Goal: Understand process/instructions

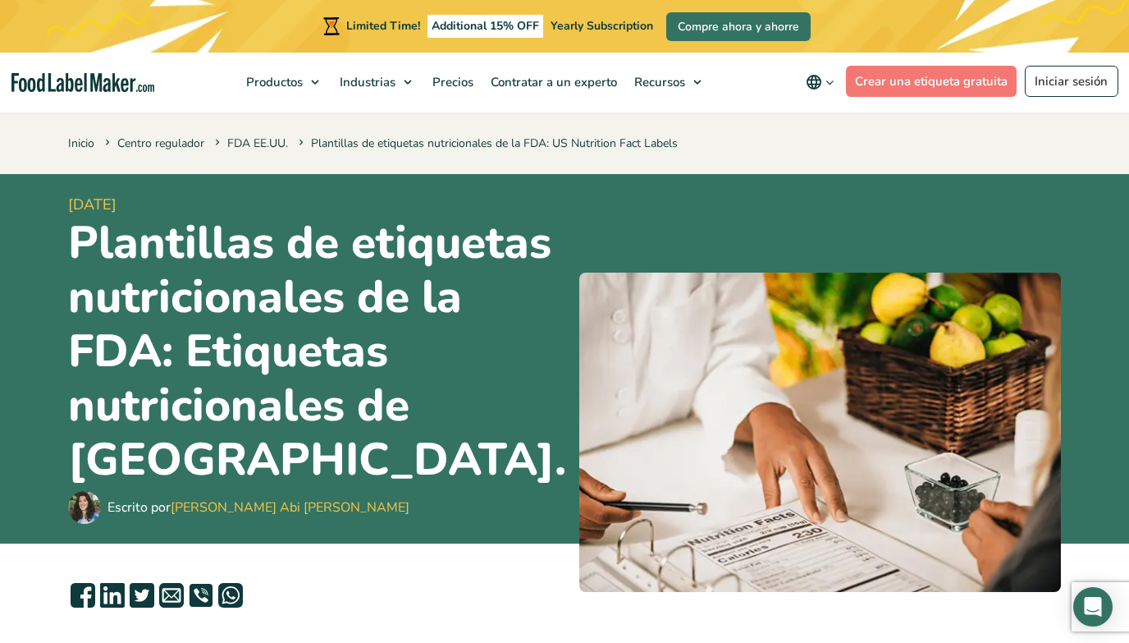
scroll to position [696, 0]
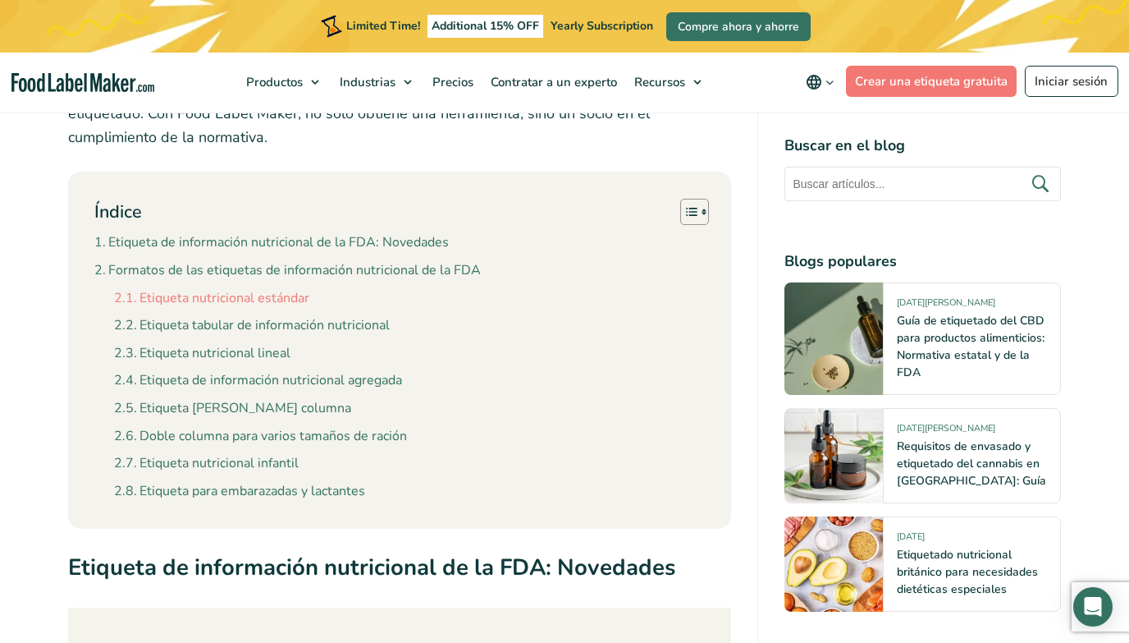
click at [288, 288] on link "Etiqueta nutricional estándar" at bounding box center [211, 298] width 195 height 21
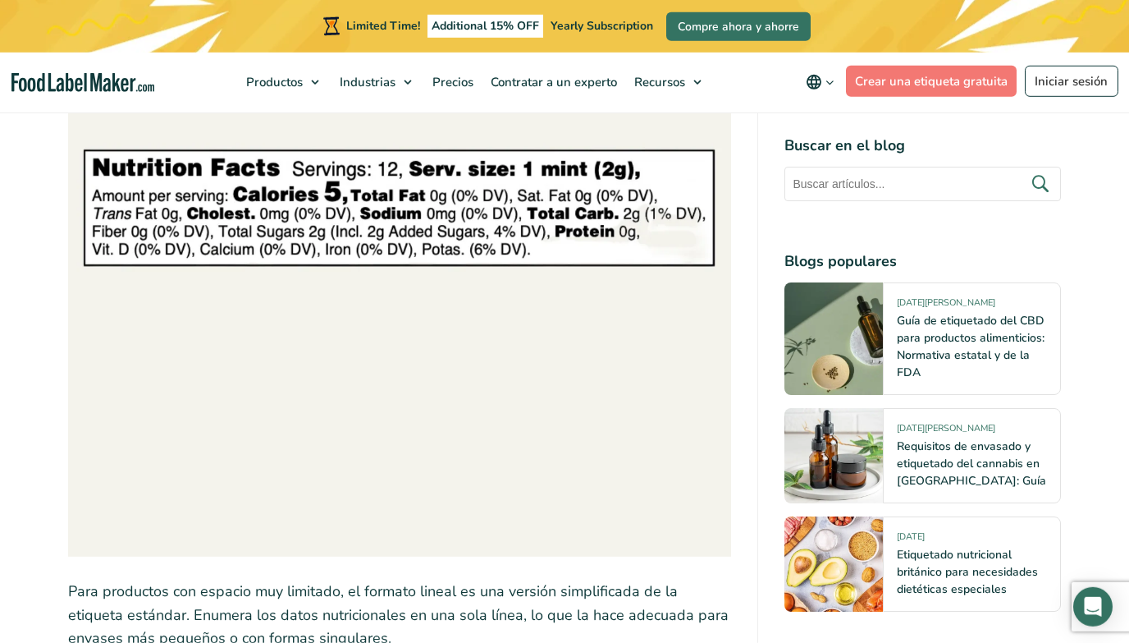
scroll to position [5129, 0]
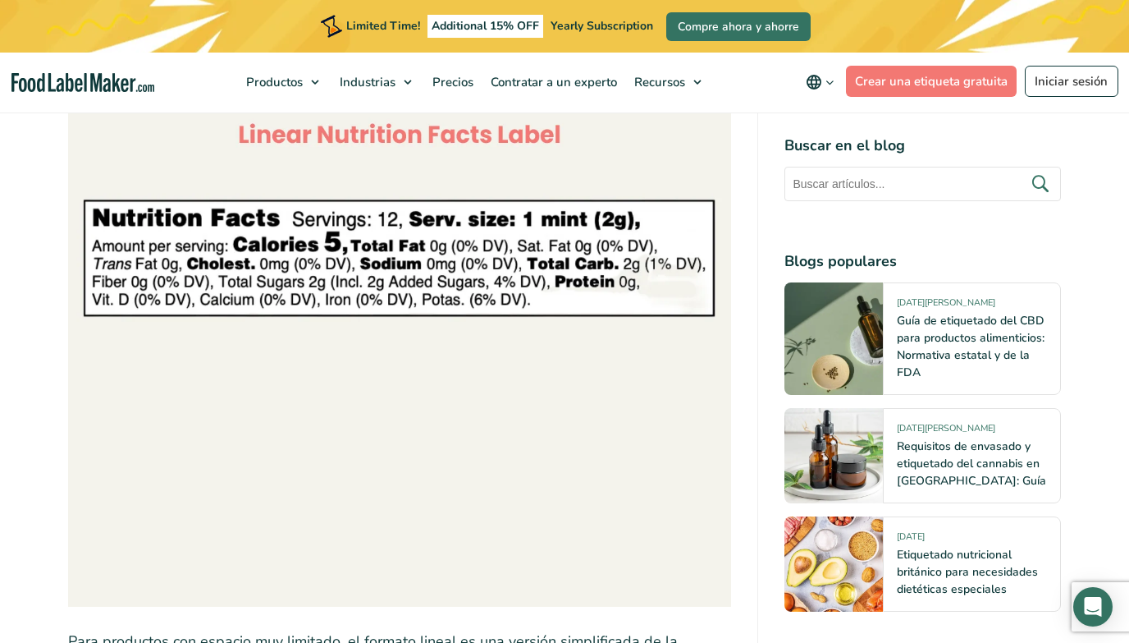
click at [461, 273] on img at bounding box center [399, 261] width 663 height 689
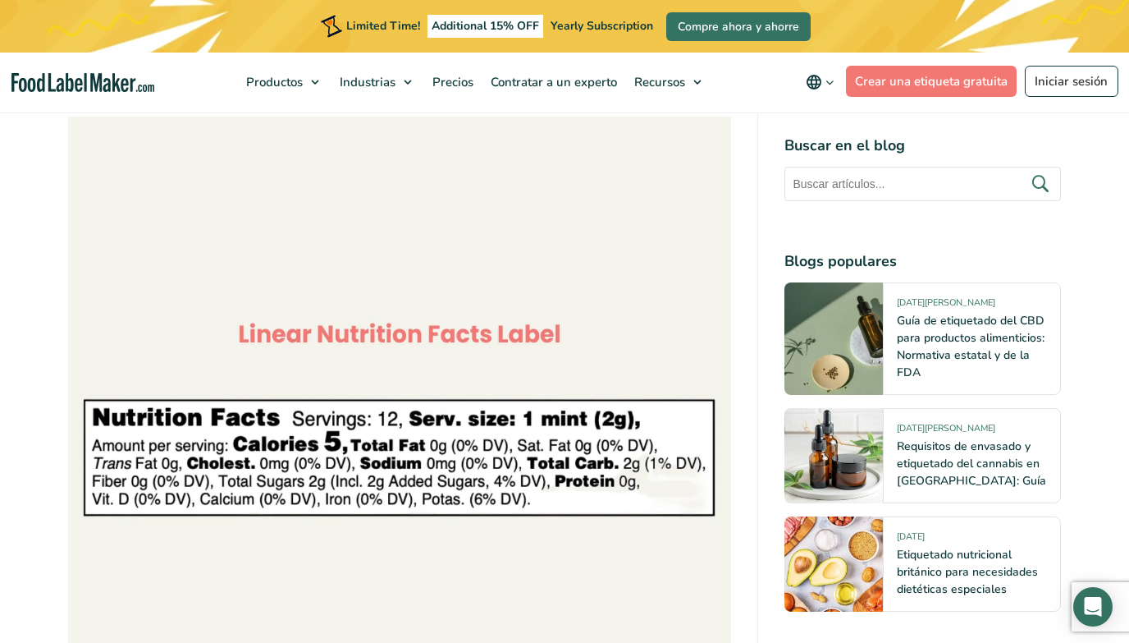
scroll to position [4867, 0]
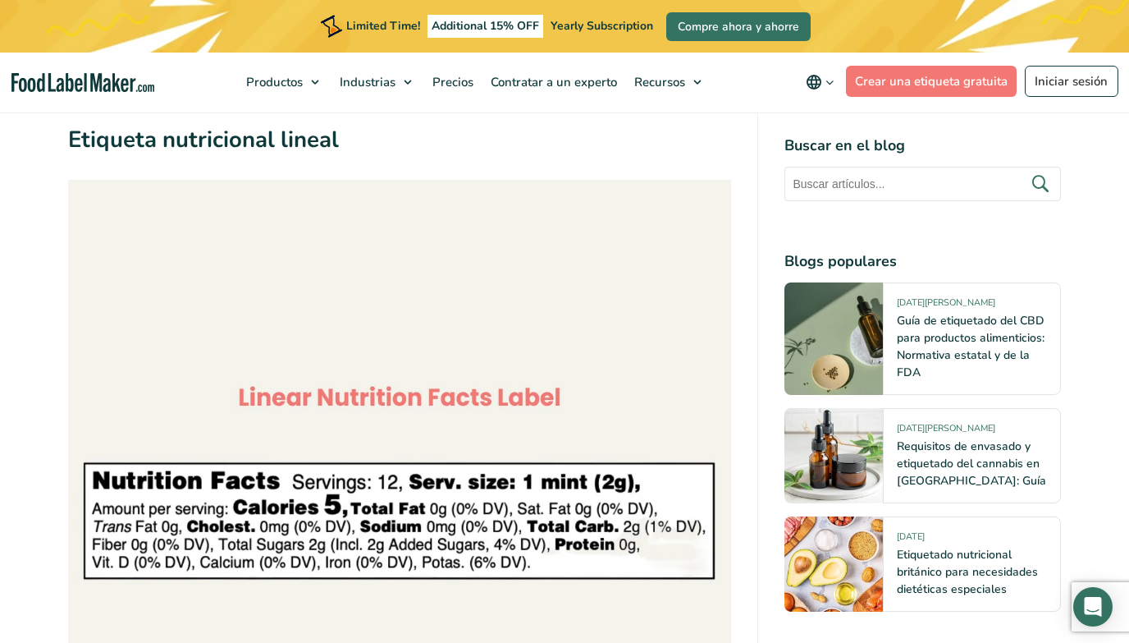
click at [452, 378] on img at bounding box center [399, 524] width 663 height 689
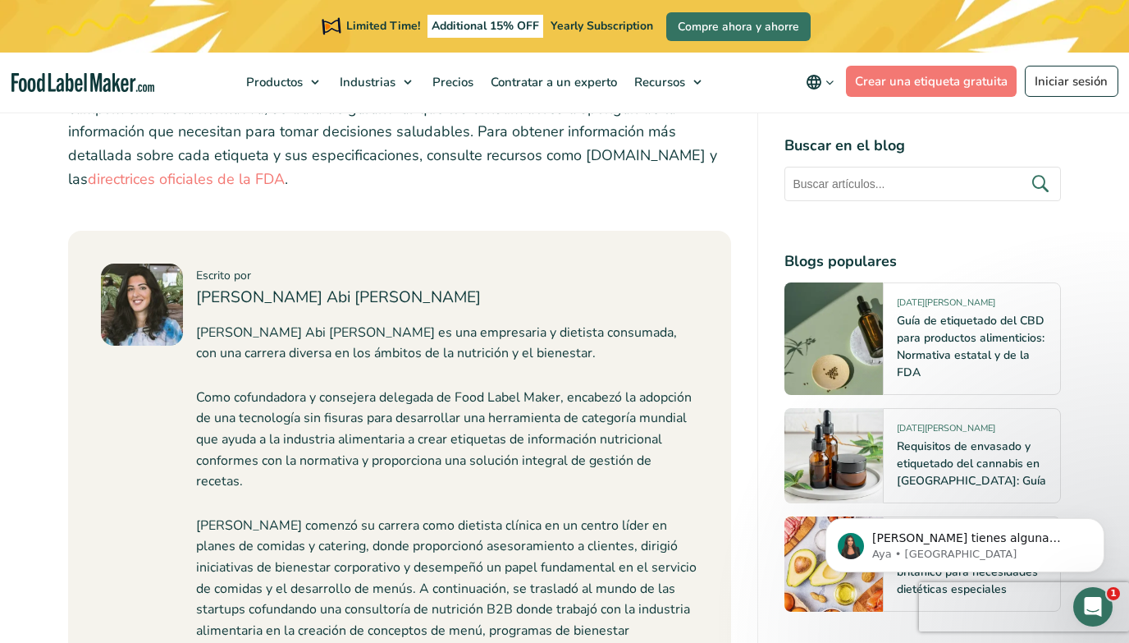
scroll to position [9385, 0]
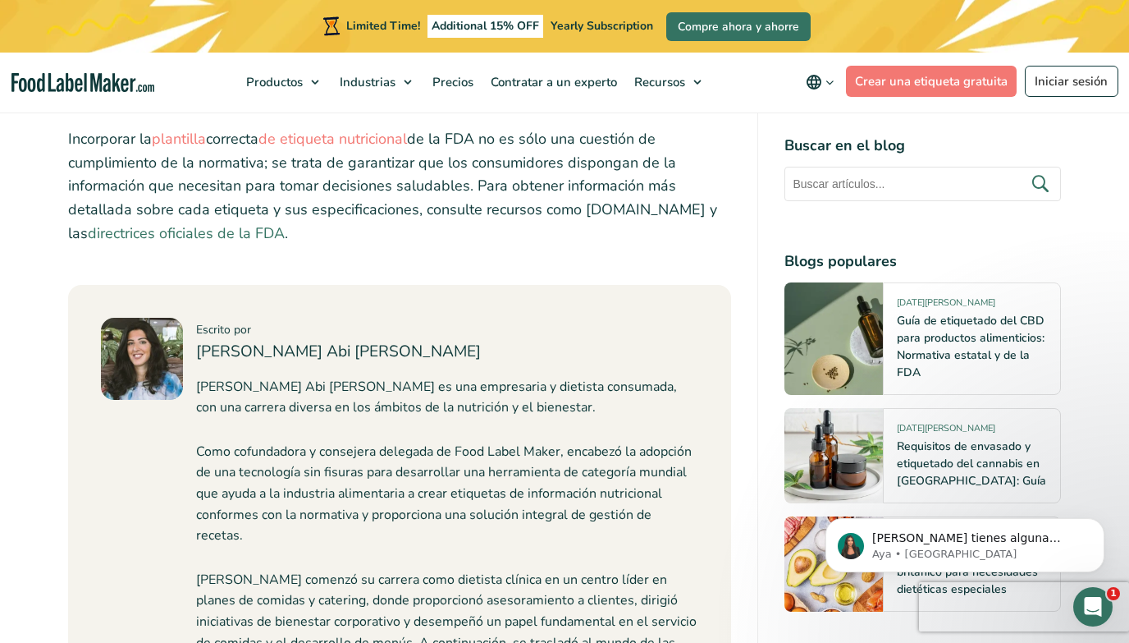
click at [243, 223] on link "directrices oficiales de la FDA" at bounding box center [186, 233] width 197 height 20
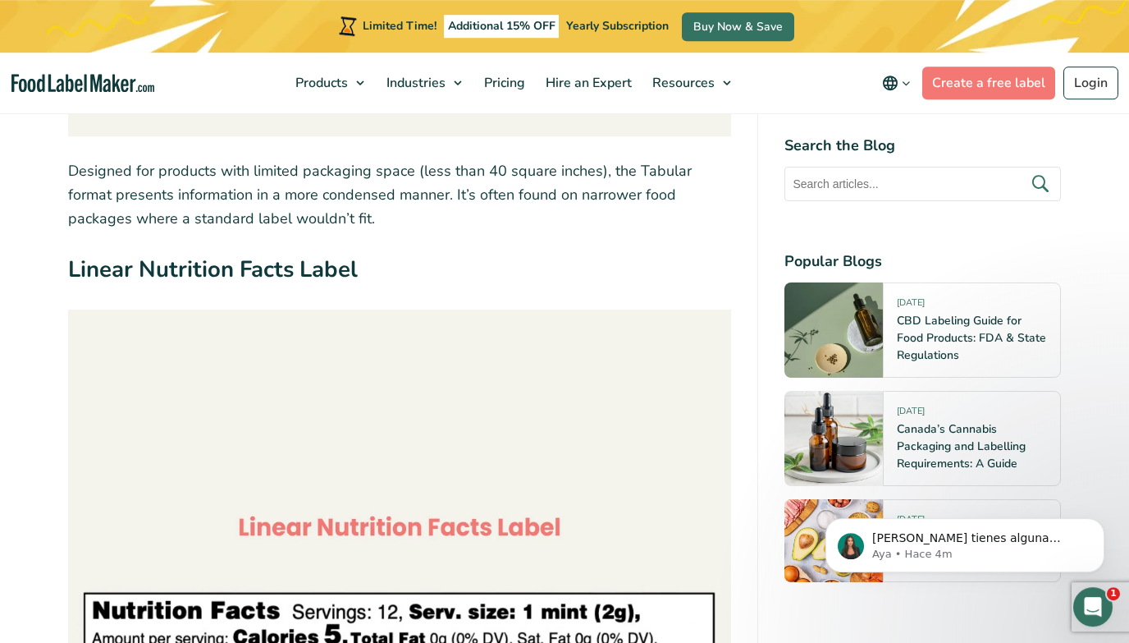
scroll to position [4643, 0]
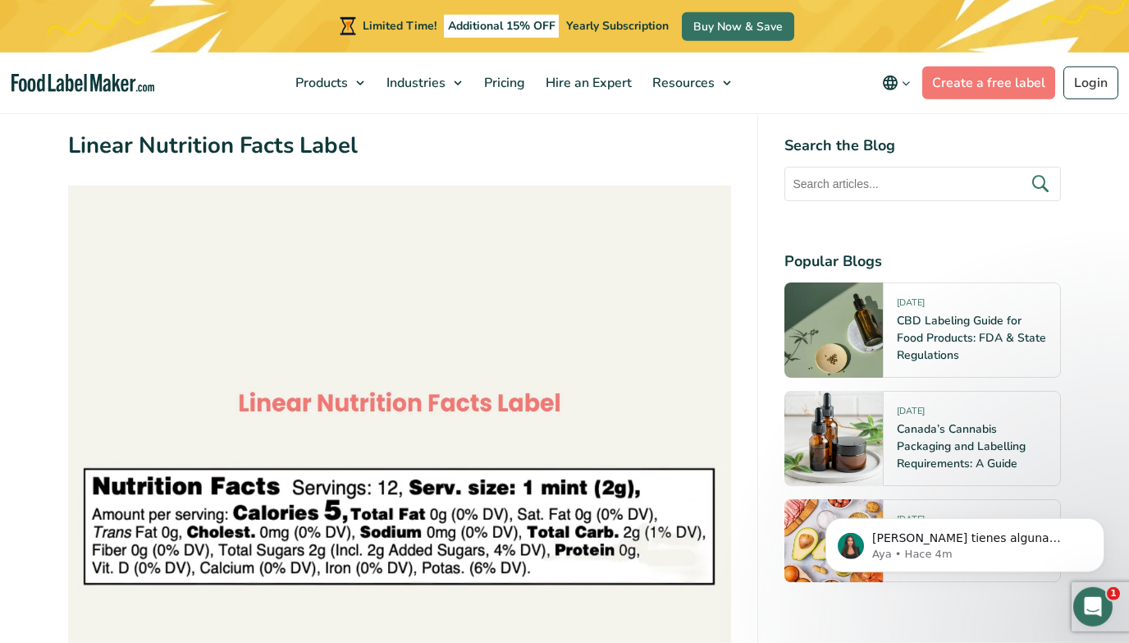
click at [397, 469] on img at bounding box center [399, 529] width 663 height 689
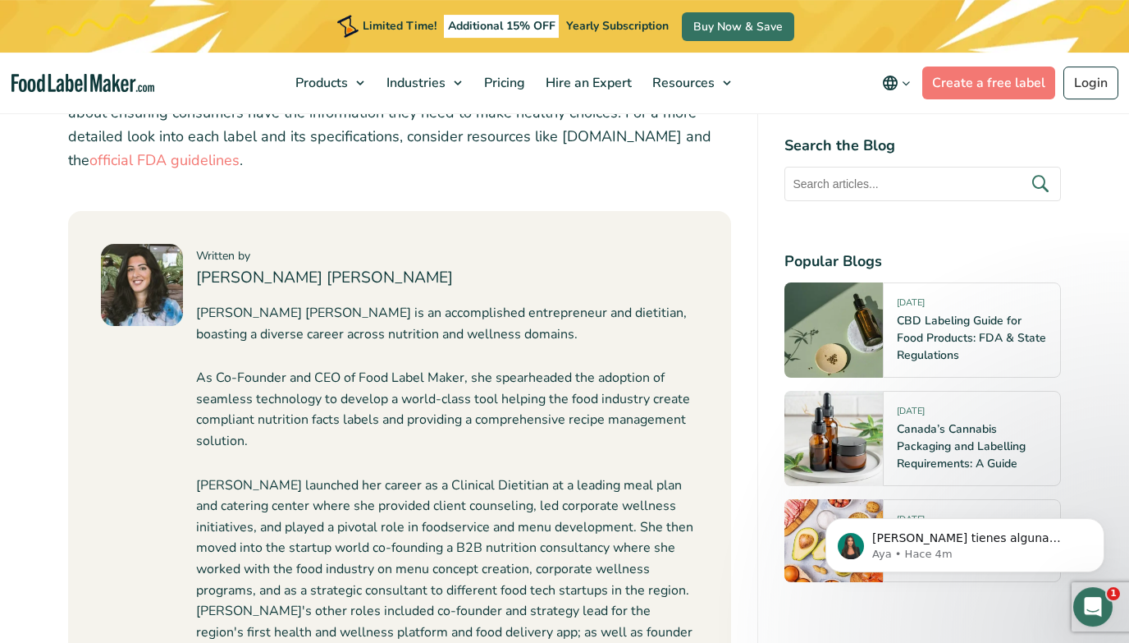
scroll to position [9129, 0]
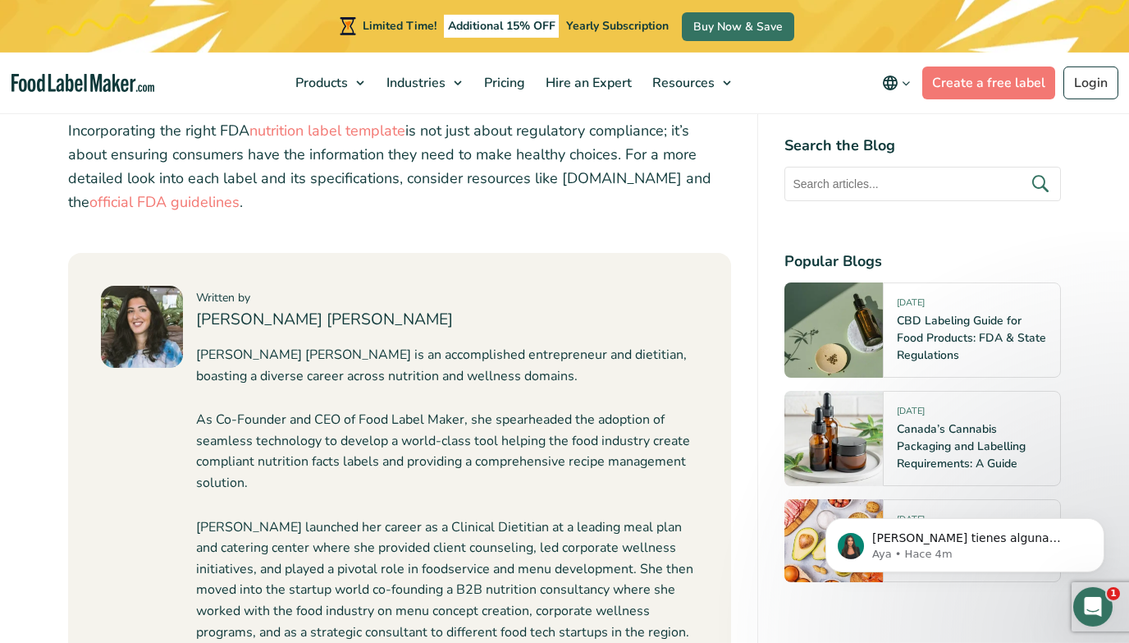
drag, startPoint x: 1135, startPoint y: 402, endPoint x: 277, endPoint y: 43, distance: 930.3
click at [323, 130] on link "nutrition label template" at bounding box center [327, 131] width 156 height 20
